Goal: Information Seeking & Learning: Learn about a topic

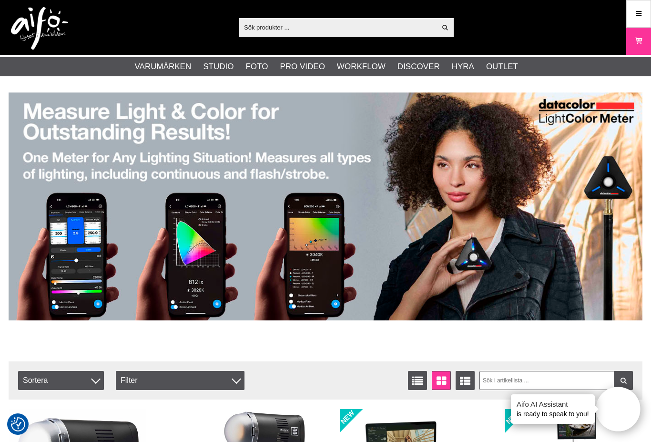
click at [587, 289] on img at bounding box center [326, 207] width 634 height 228
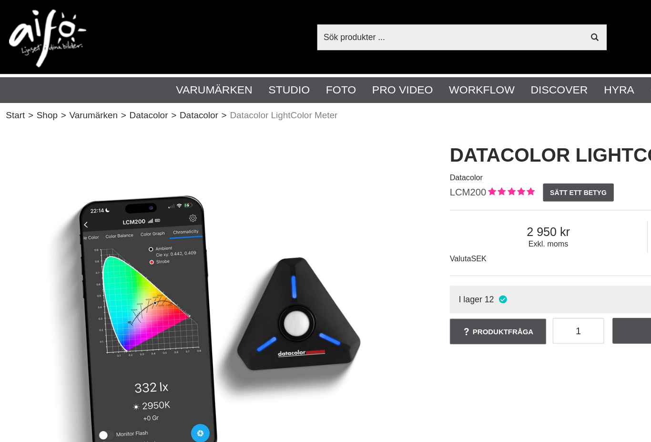
click at [0, 0] on link "Stories" at bounding box center [0, 0] width 0 height 0
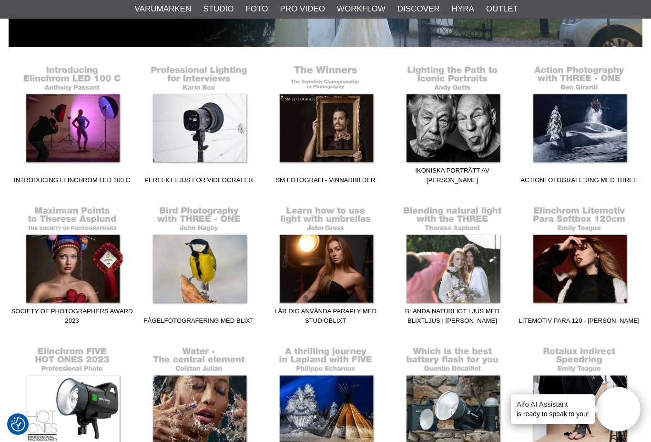
scroll to position [226, 0]
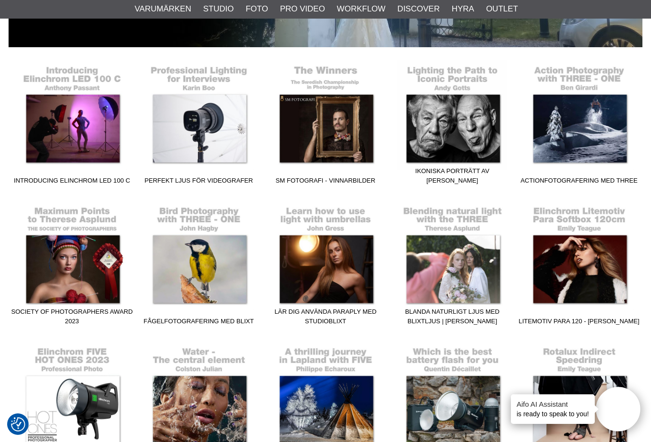
click at [206, 266] on link "Fågelfotografering med blixt" at bounding box center [198, 265] width 127 height 129
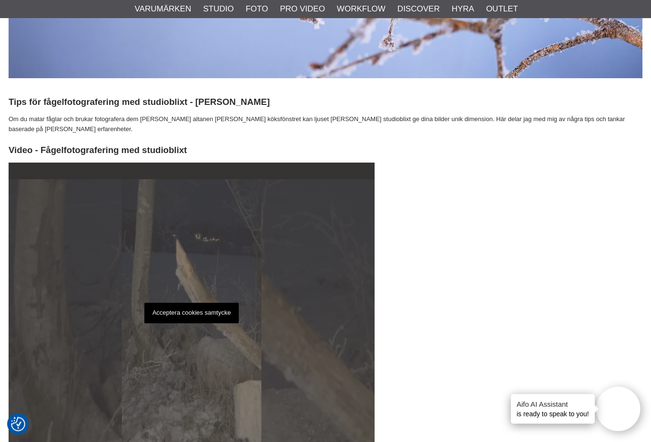
scroll to position [370, 0]
click at [170, 308] on p "Acceptera cookies samtycke" at bounding box center [191, 313] width 95 height 21
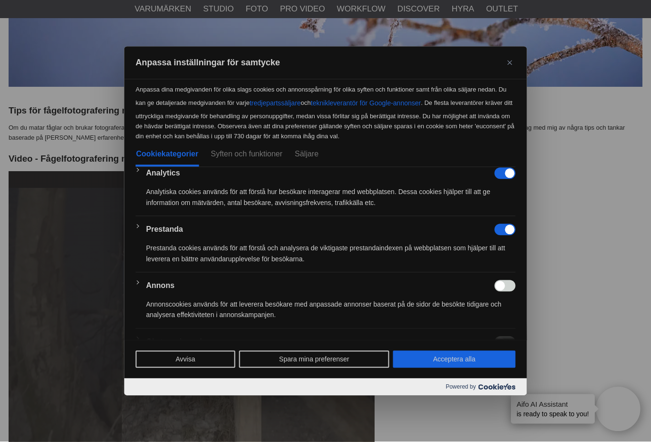
scroll to position [361, 0]
click at [284, 368] on button "Spara mina preferenser" at bounding box center [314, 359] width 150 height 17
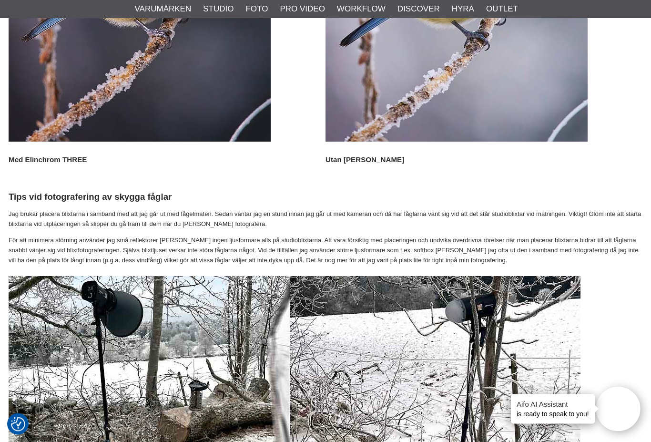
scroll to position [2957, 0]
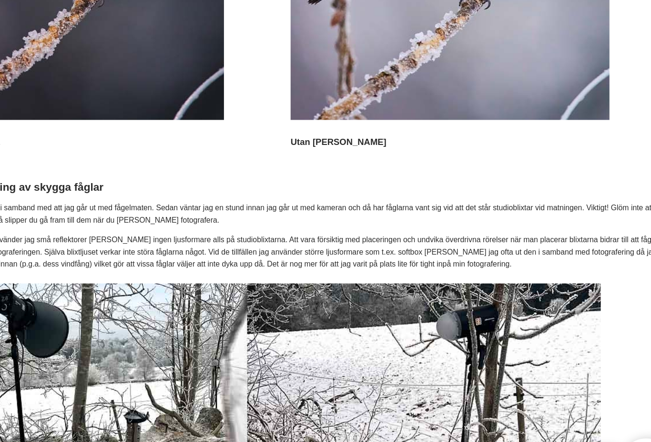
click at [458, 270] on img at bounding box center [295, 434] width 572 height 351
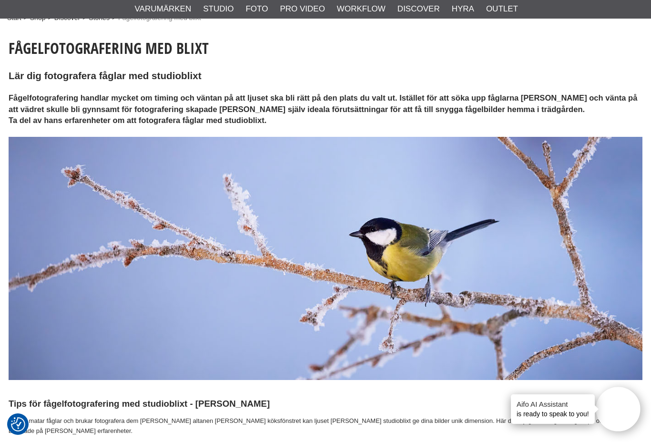
scroll to position [0, 0]
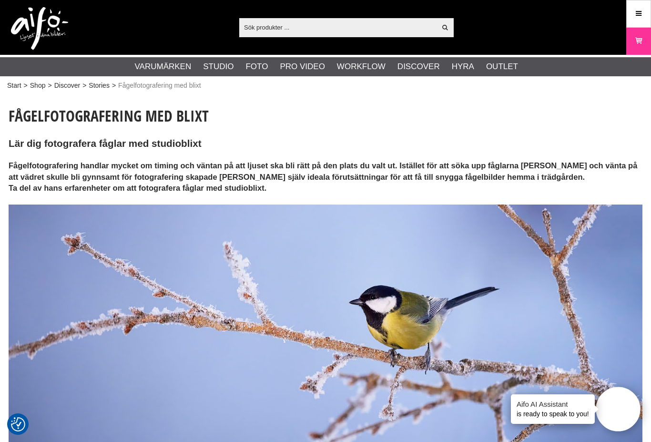
click at [0, 0] on link "Mikrofoner" at bounding box center [0, 0] width 0 height 0
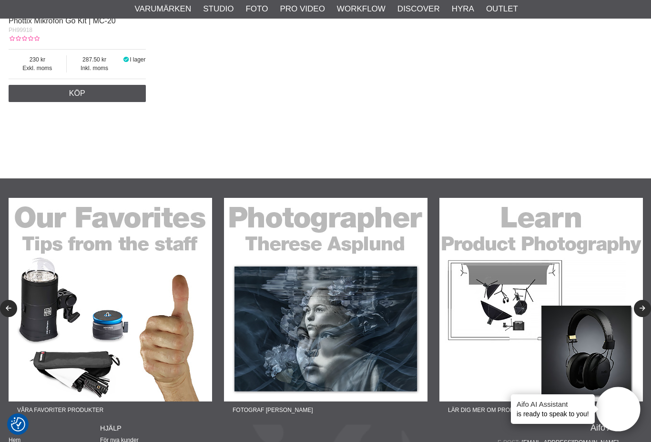
scroll to position [881, 0]
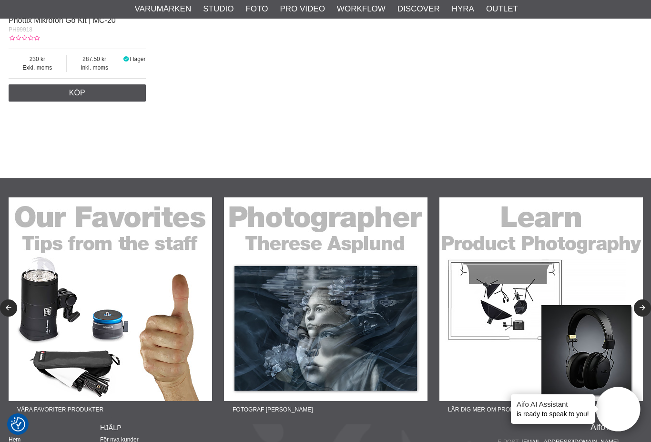
click at [639, 311] on icon "Next" at bounding box center [643, 308] width 8 height 6
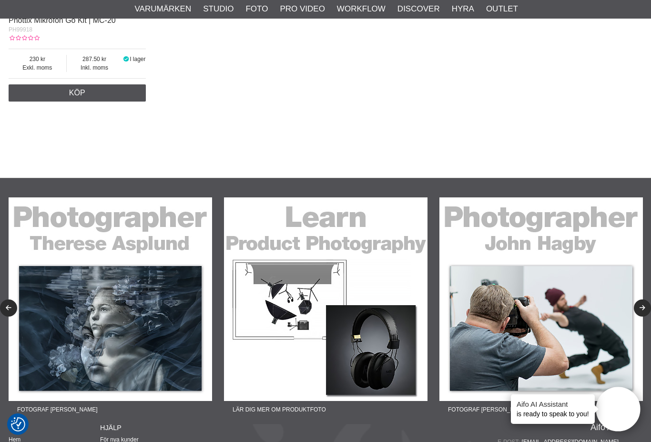
click at [640, 311] on icon "Next" at bounding box center [643, 308] width 8 height 6
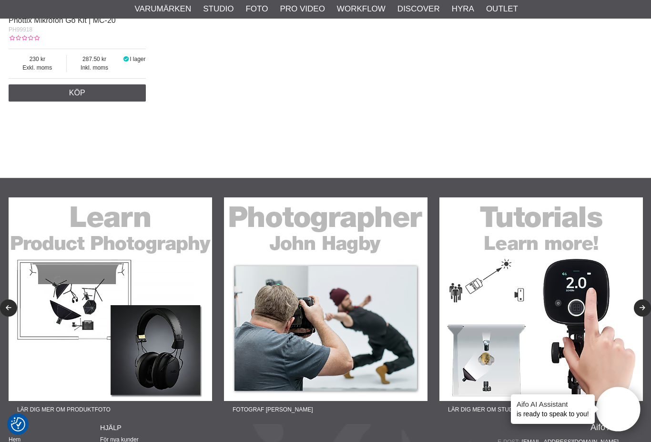
click at [640, 307] on button "Next" at bounding box center [642, 307] width 17 height 17
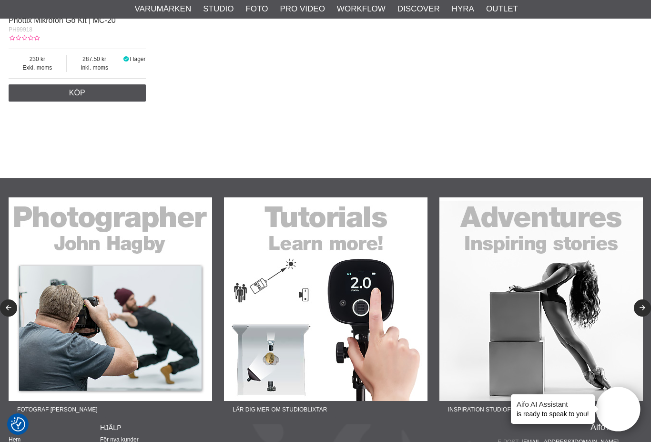
click at [640, 310] on icon "Next" at bounding box center [643, 308] width 8 height 6
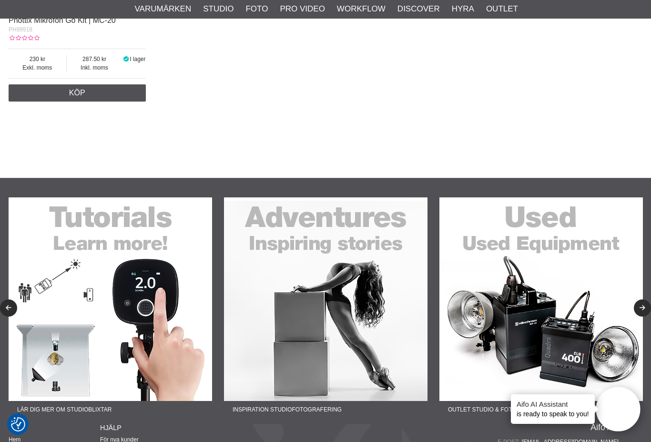
click at [642, 310] on icon "Next" at bounding box center [643, 308] width 8 height 6
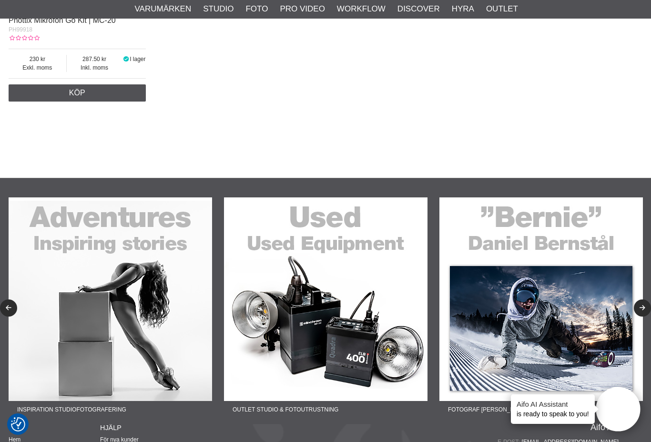
click at [638, 308] on button "Next" at bounding box center [642, 307] width 17 height 17
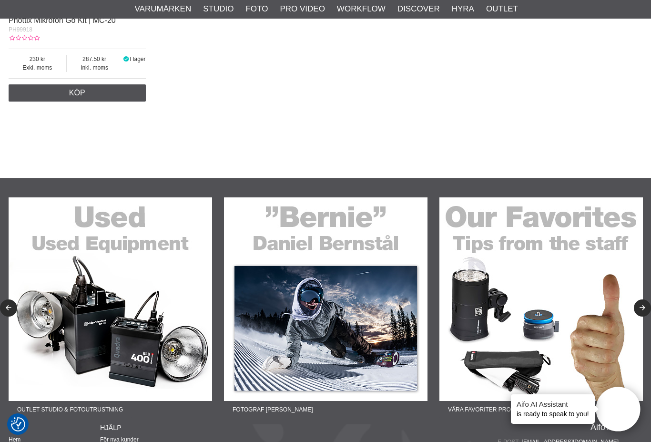
click at [636, 311] on button "Next" at bounding box center [642, 307] width 17 height 17
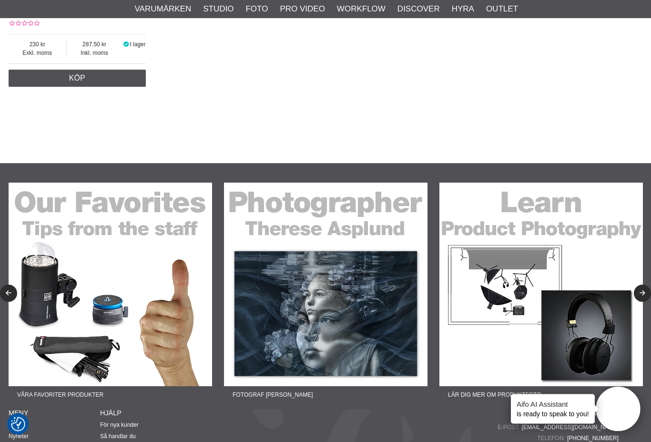
scroll to position [896, 0]
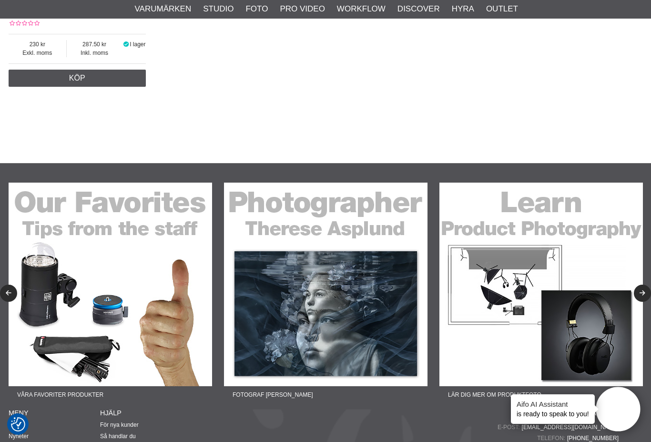
click at [645, 298] on button "Next" at bounding box center [642, 293] width 17 height 17
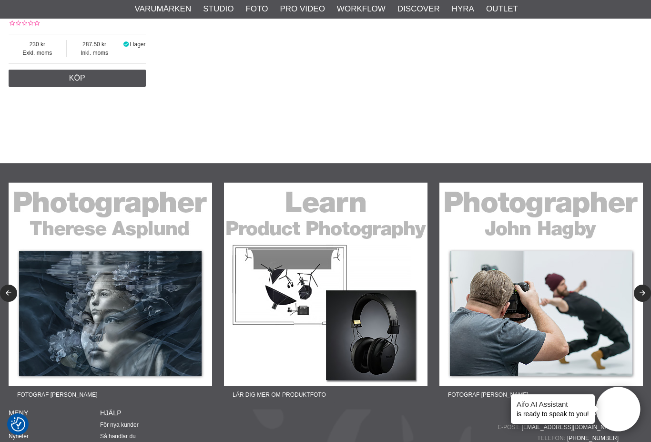
click at [640, 297] on icon "Next" at bounding box center [643, 293] width 8 height 6
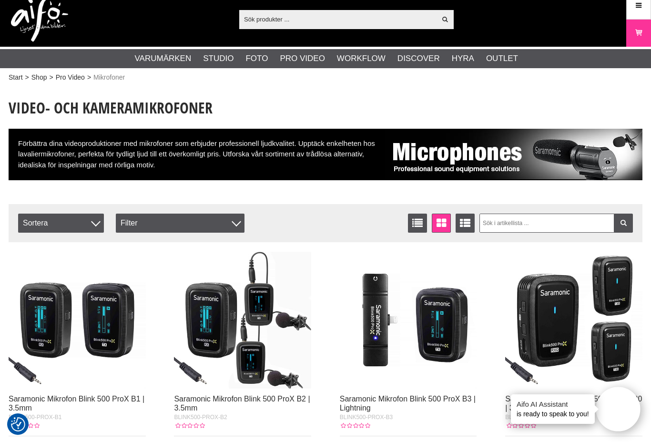
scroll to position [0, 0]
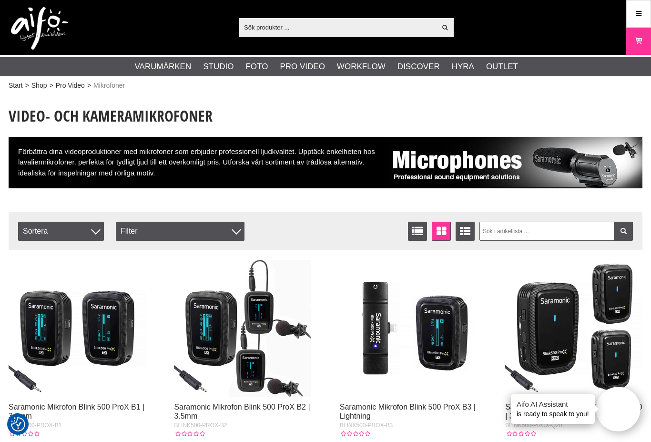
click at [211, 165] on div "Förbättra dina videoproduktioner med mikrofoner som erbjuder professionell ljud…" at bounding box center [326, 163] width 634 height 52
click at [97, 234] on span "Sortera" at bounding box center [61, 231] width 86 height 19
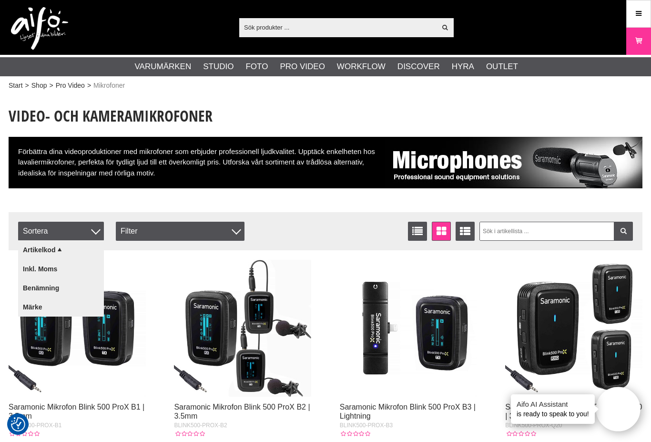
click at [177, 231] on div "Filter" at bounding box center [180, 231] width 129 height 19
